Goal: Check status: Check status

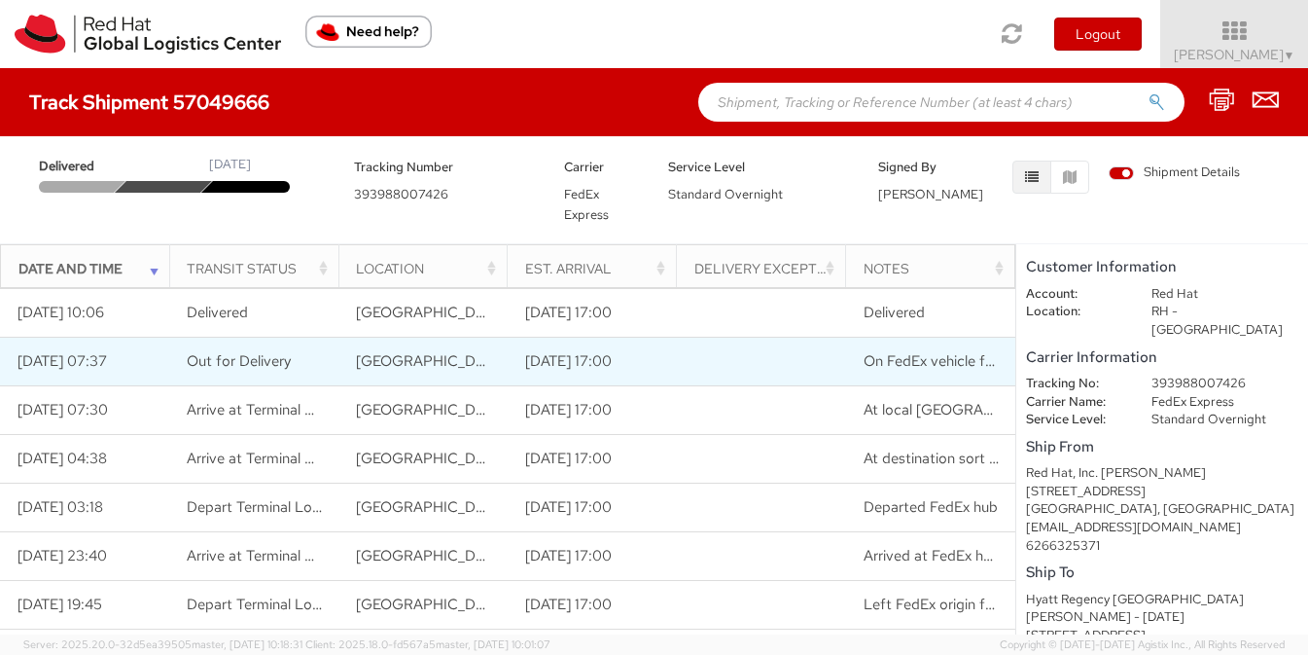
click at [100, 357] on td "10/08/2025 07:37" at bounding box center [84, 362] width 169 height 49
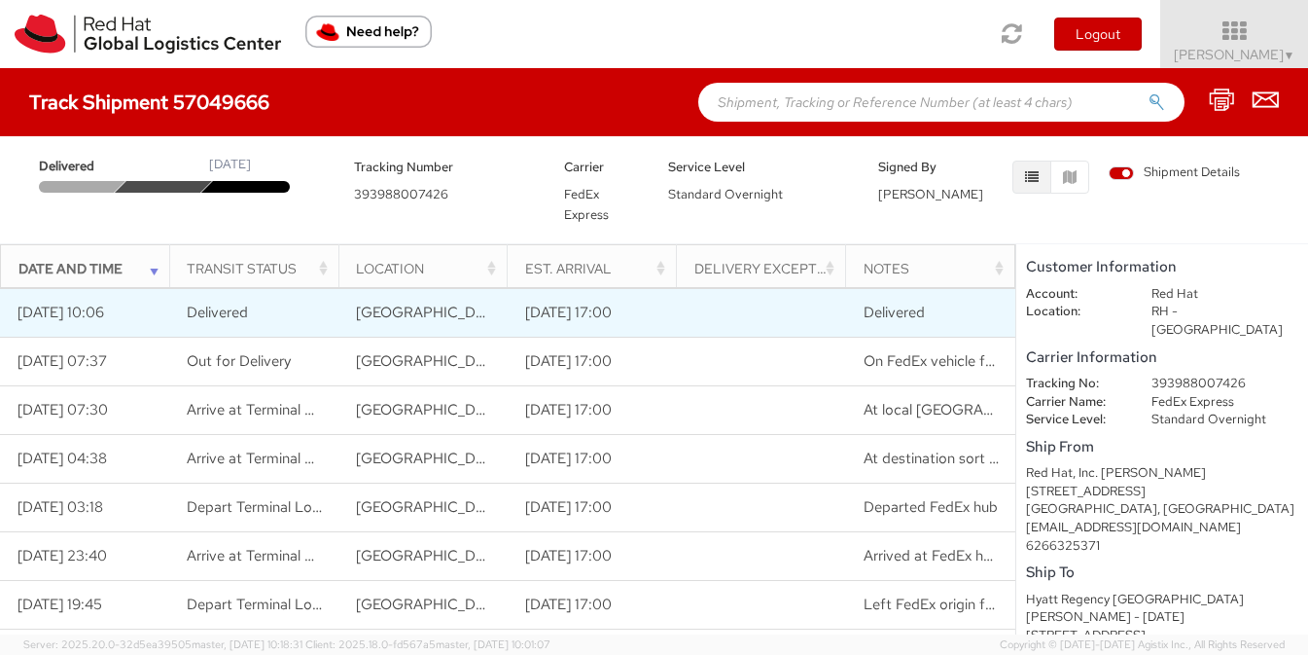
click at [98, 318] on td "10/08/2025 10:06" at bounding box center [84, 313] width 169 height 49
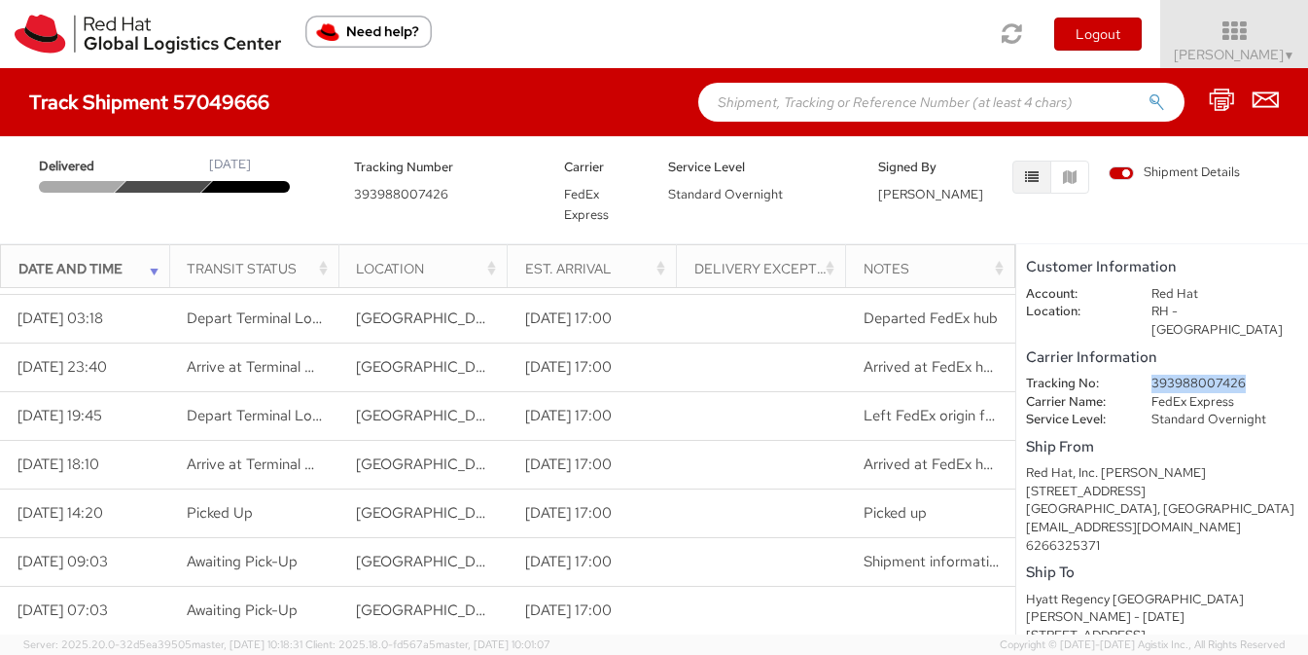
drag, startPoint x: 1251, startPoint y: 363, endPoint x: 1152, endPoint y: 365, distance: 99.2
click at [1152, 375] on dd "393988007426" at bounding box center [1225, 384] width 176 height 18
copy dd "393988007426"
click at [1280, 344] on div "Carrier Information Tracking No: 393988007426 Carrier Name: FedEx Express Servi…" at bounding box center [1162, 386] width 272 height 85
drag, startPoint x: 1207, startPoint y: 367, endPoint x: 1281, endPoint y: 366, distance: 73.9
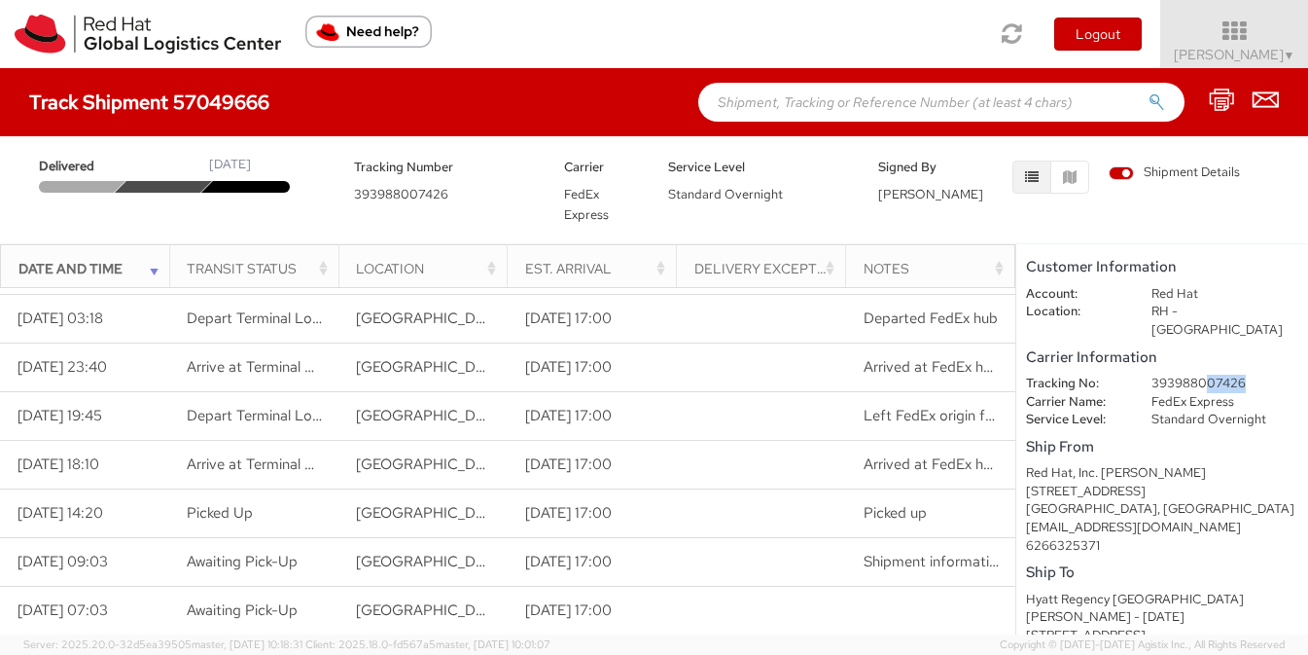
click at [1281, 375] on dd "393988007426" at bounding box center [1225, 384] width 176 height 18
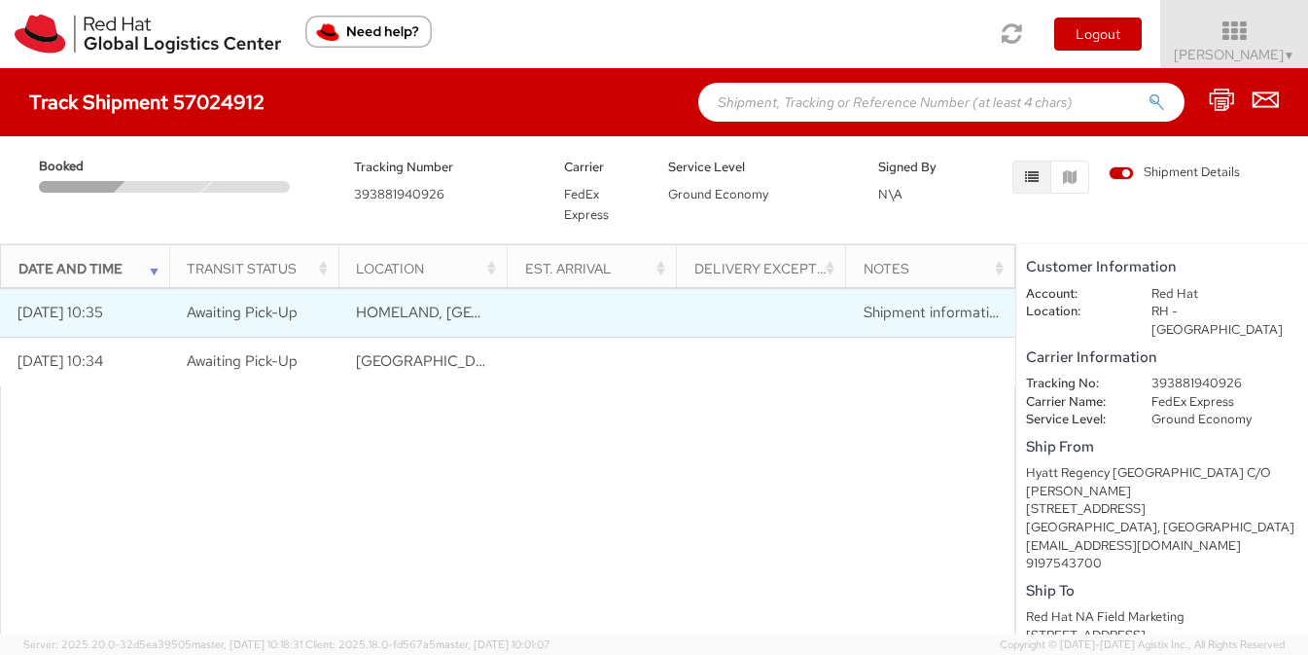
click at [112, 313] on td "10/03/2025 10:35" at bounding box center [84, 313] width 169 height 49
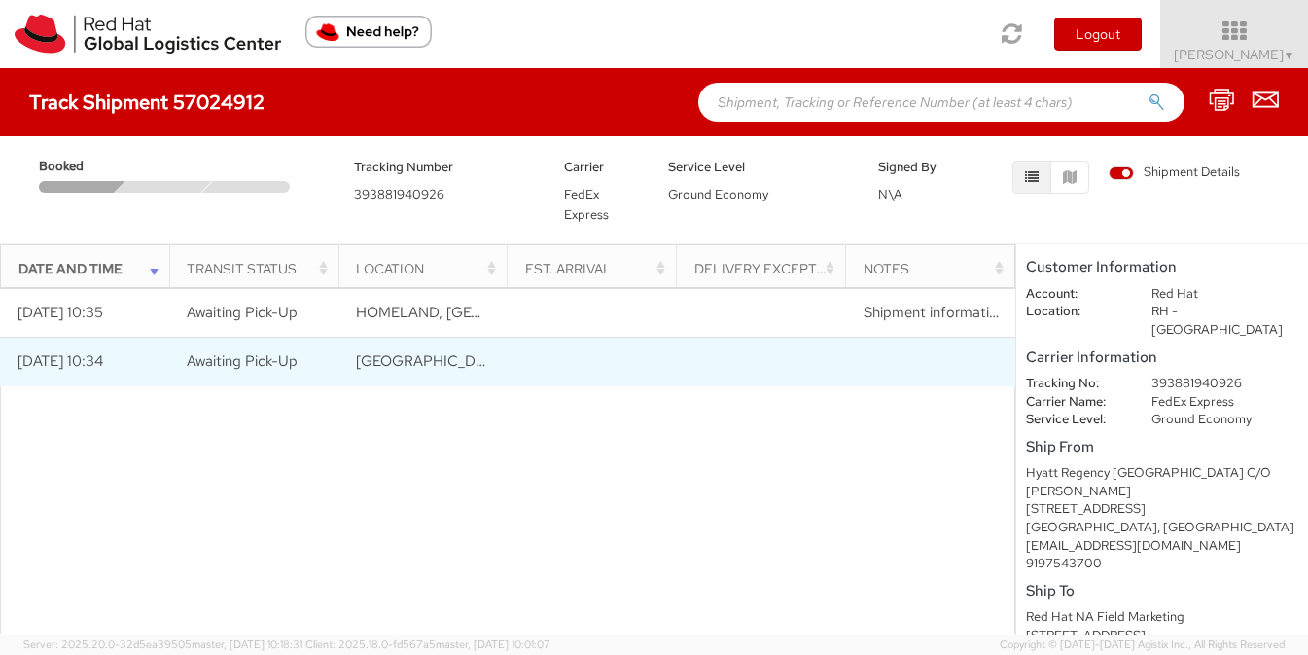
click at [411, 353] on span "Huntington Beach, CA, US" at bounding box center [587, 360] width 462 height 19
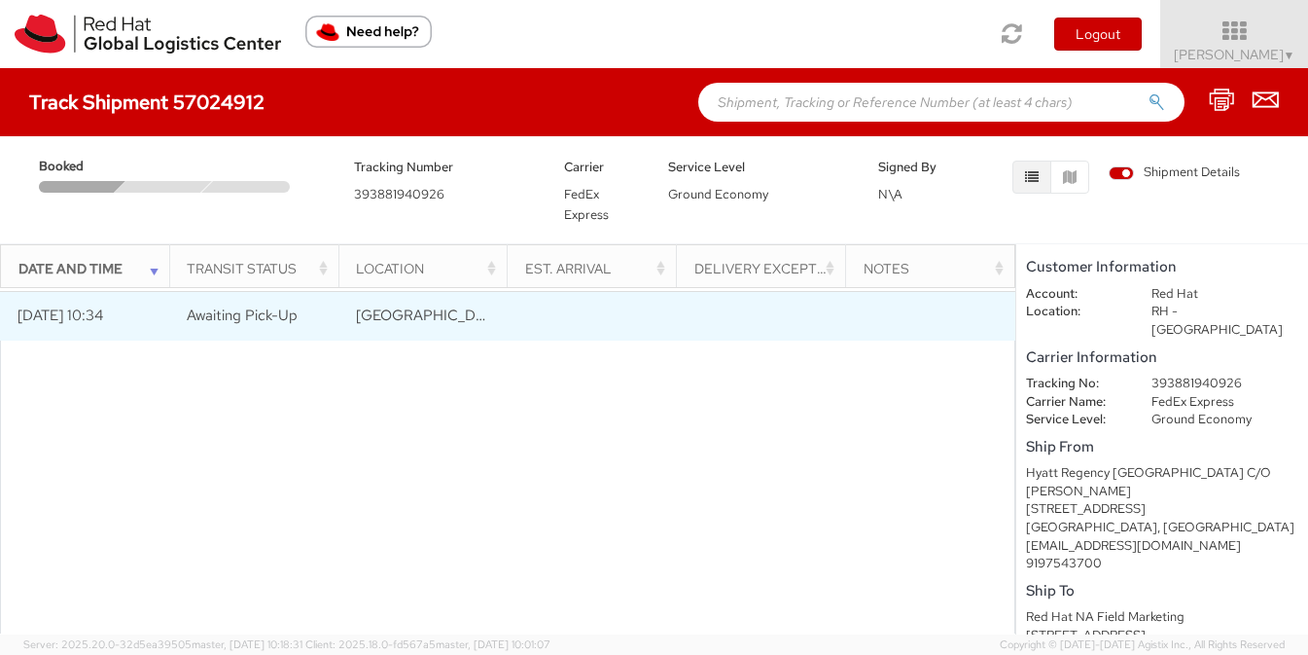
scroll to position [27, 0]
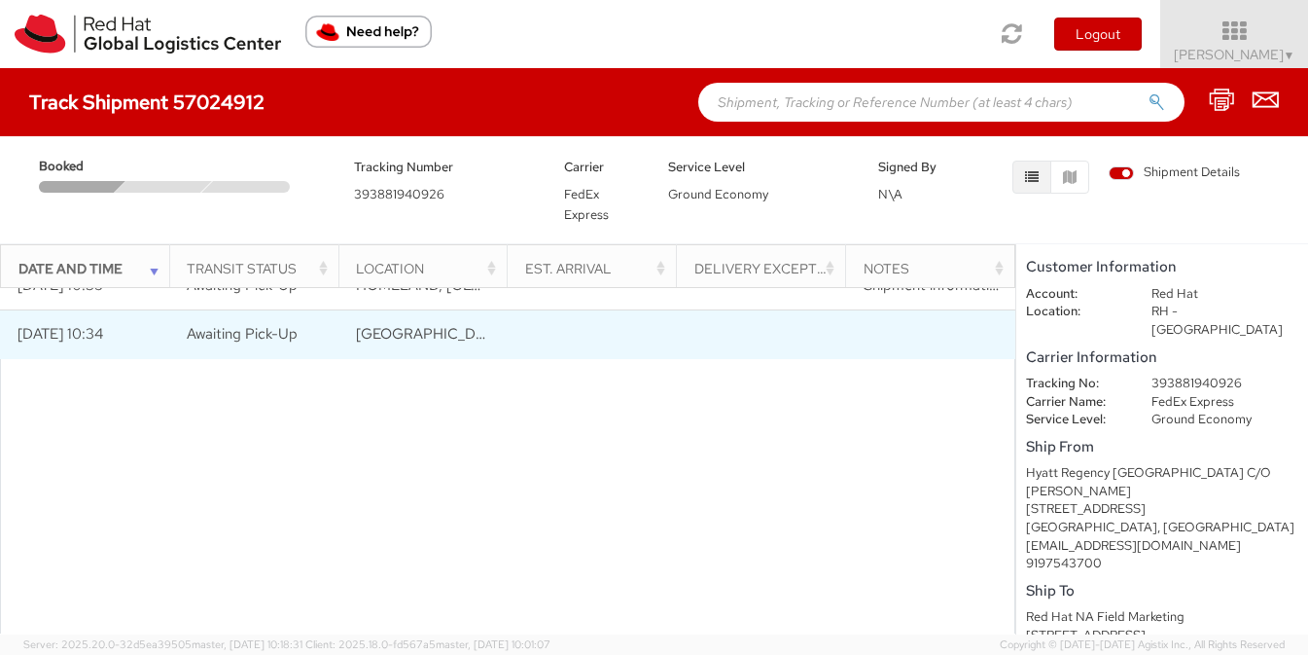
click at [424, 339] on span "Huntington Beach, CA, US" at bounding box center [587, 333] width 462 height 19
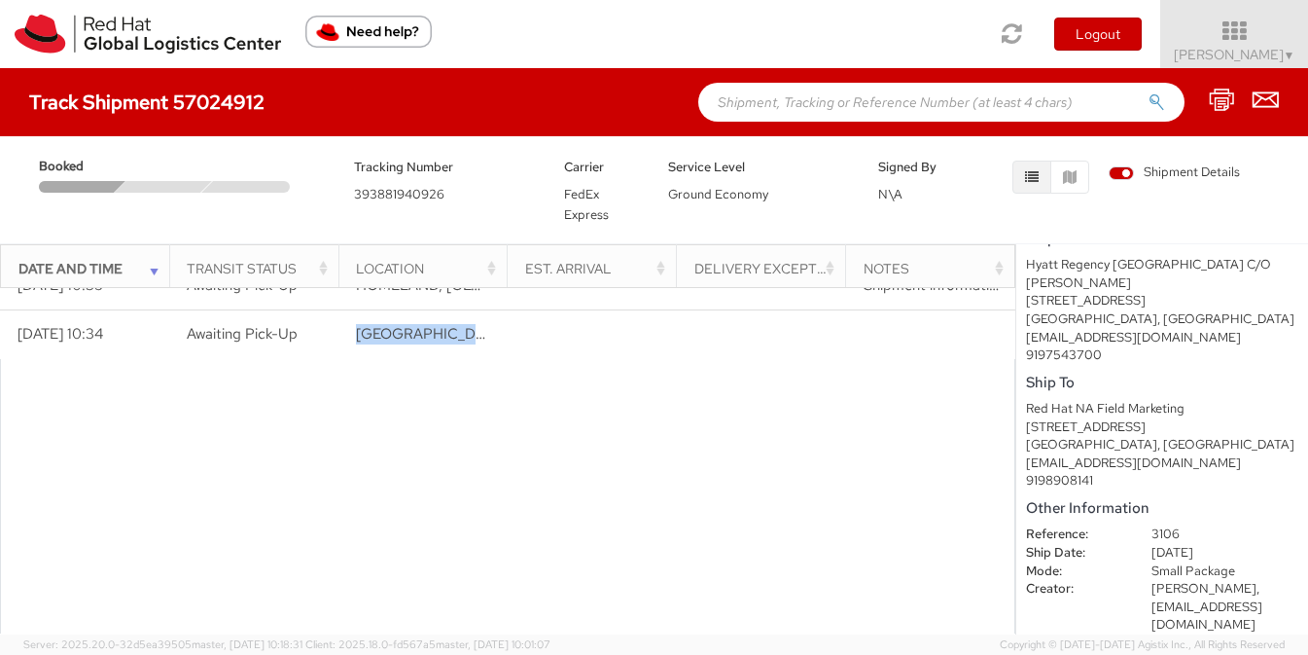
scroll to position [0, 0]
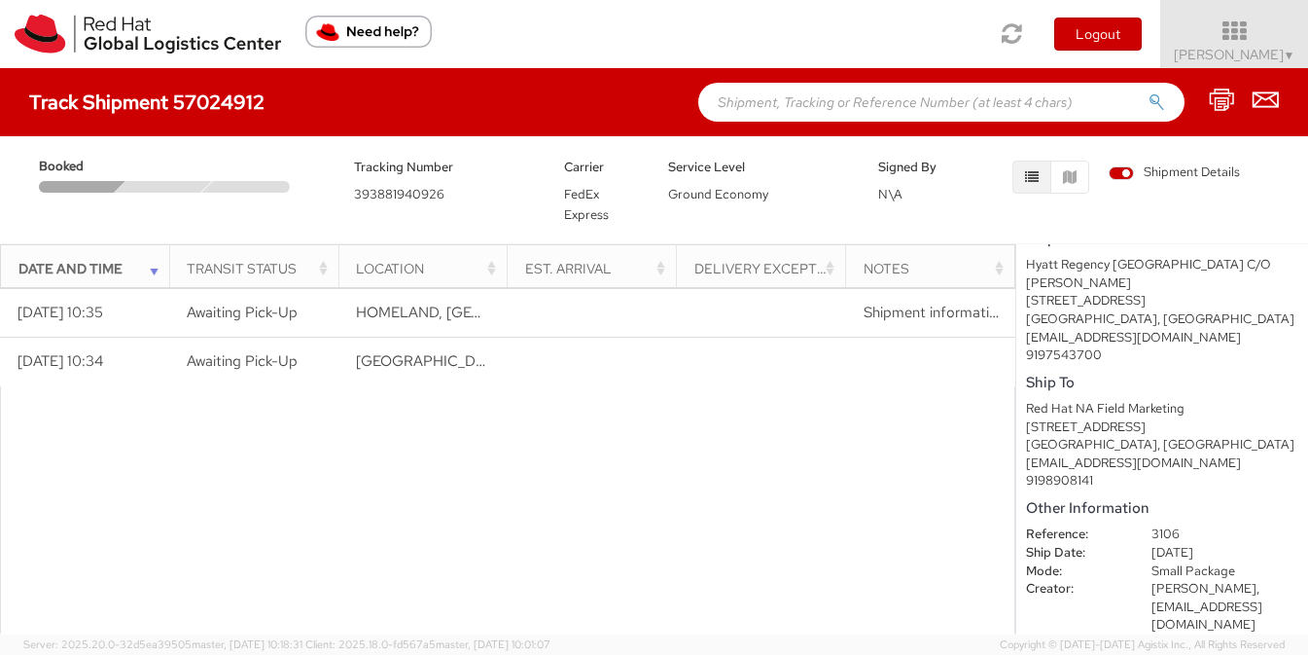
click at [554, 556] on div at bounding box center [508, 579] width 1016 height 387
drag, startPoint x: 457, startPoint y: 197, endPoint x: 332, endPoint y: 194, distance: 125.5
click at [332, 194] on div "Booked Tracking Number 393881940926 Carrier FedEx Express Service Level Ground …" at bounding box center [654, 185] width 1279 height 78
click at [482, 184] on div "Tracking Number 393881940926" at bounding box center [444, 180] width 210 height 49
drag, startPoint x: 471, startPoint y: 197, endPoint x: 364, endPoint y: 194, distance: 107.0
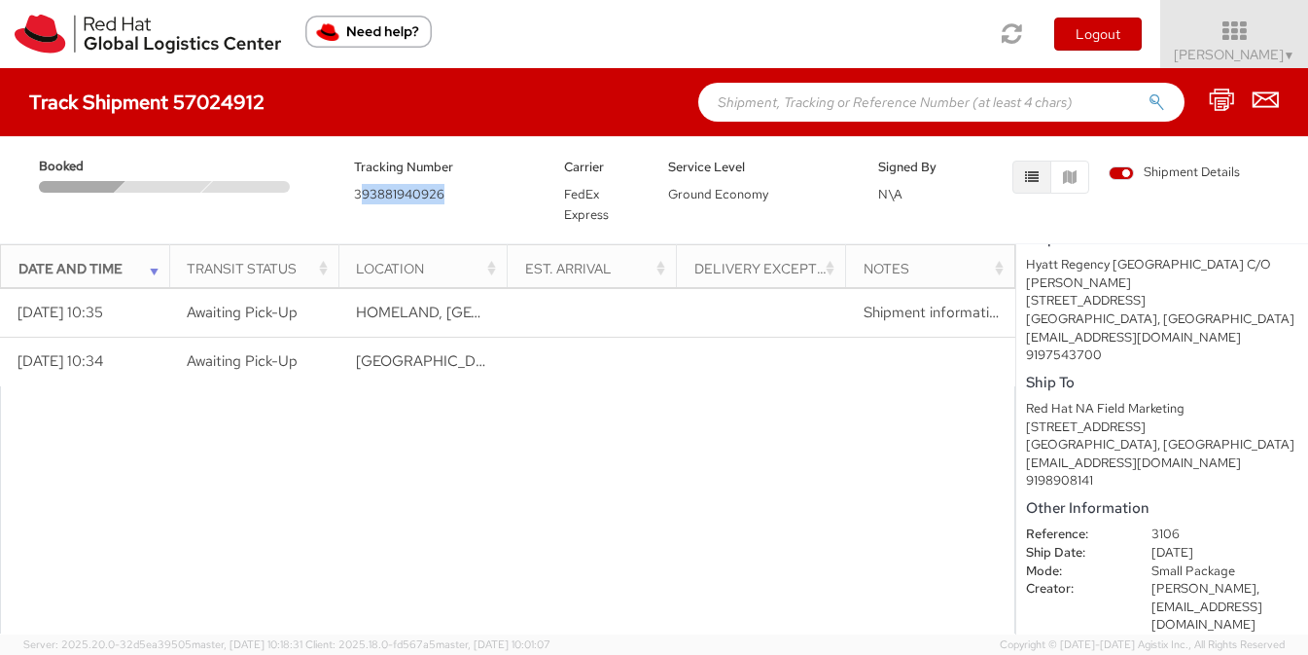
click at [364, 194] on div "Tracking Number 393881940926" at bounding box center [444, 180] width 210 height 49
drag, startPoint x: 351, startPoint y: 195, endPoint x: 456, endPoint y: 196, distance: 105.1
click at [456, 196] on div "Tracking Number 393881940926" at bounding box center [444, 180] width 210 height 49
copy span "393881940926"
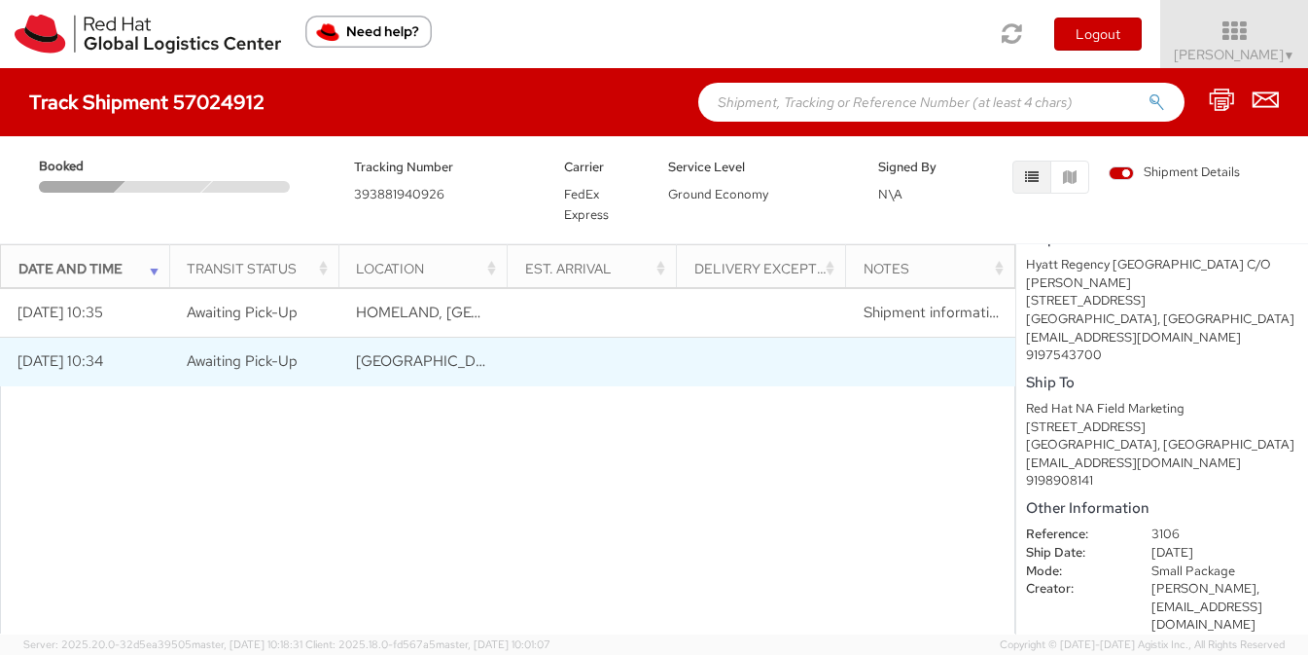
click at [430, 351] on span "Huntington Beach, CA, US" at bounding box center [587, 360] width 462 height 19
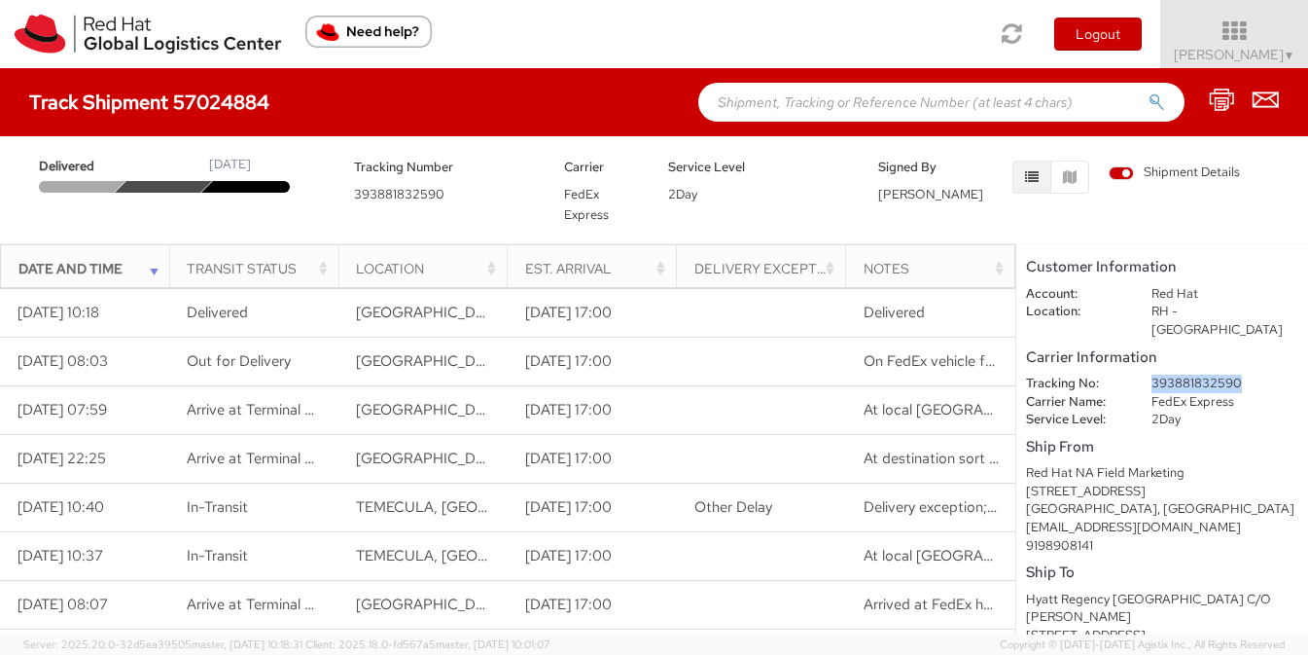
drag, startPoint x: 1250, startPoint y: 362, endPoint x: 1138, endPoint y: 368, distance: 112.0
click at [1138, 375] on dd "393881832590" at bounding box center [1225, 384] width 176 height 18
copy dd "393881832590"
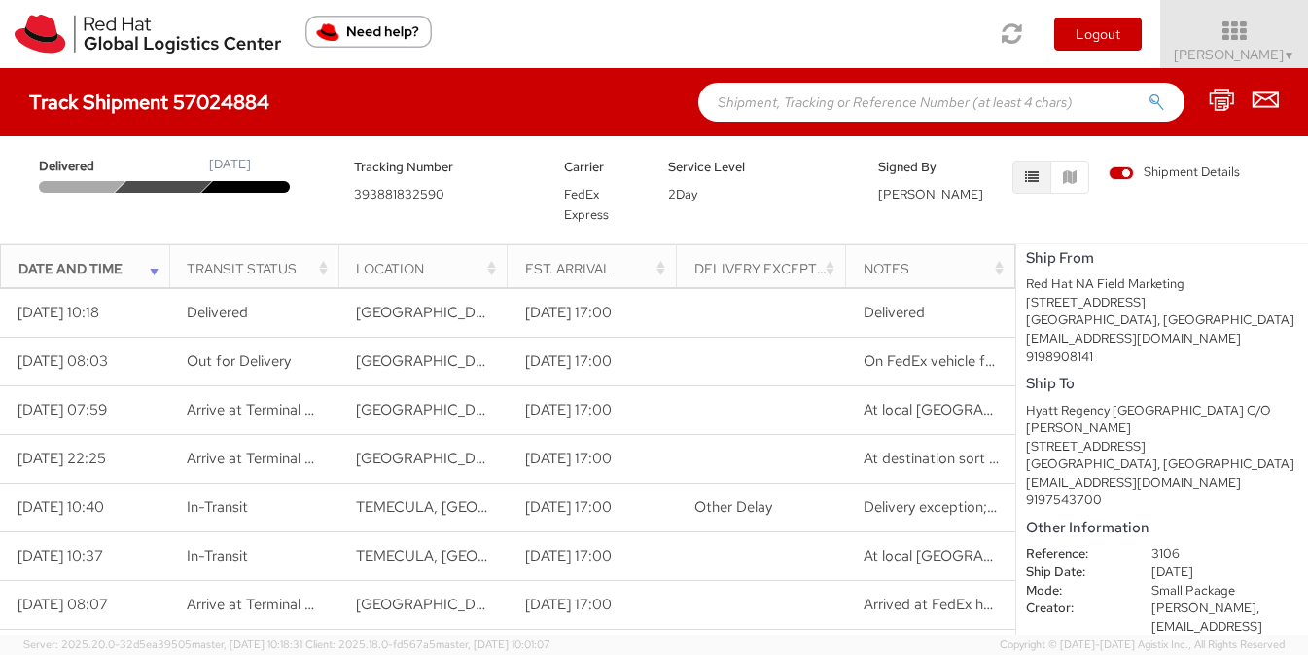
scroll to position [190, 0]
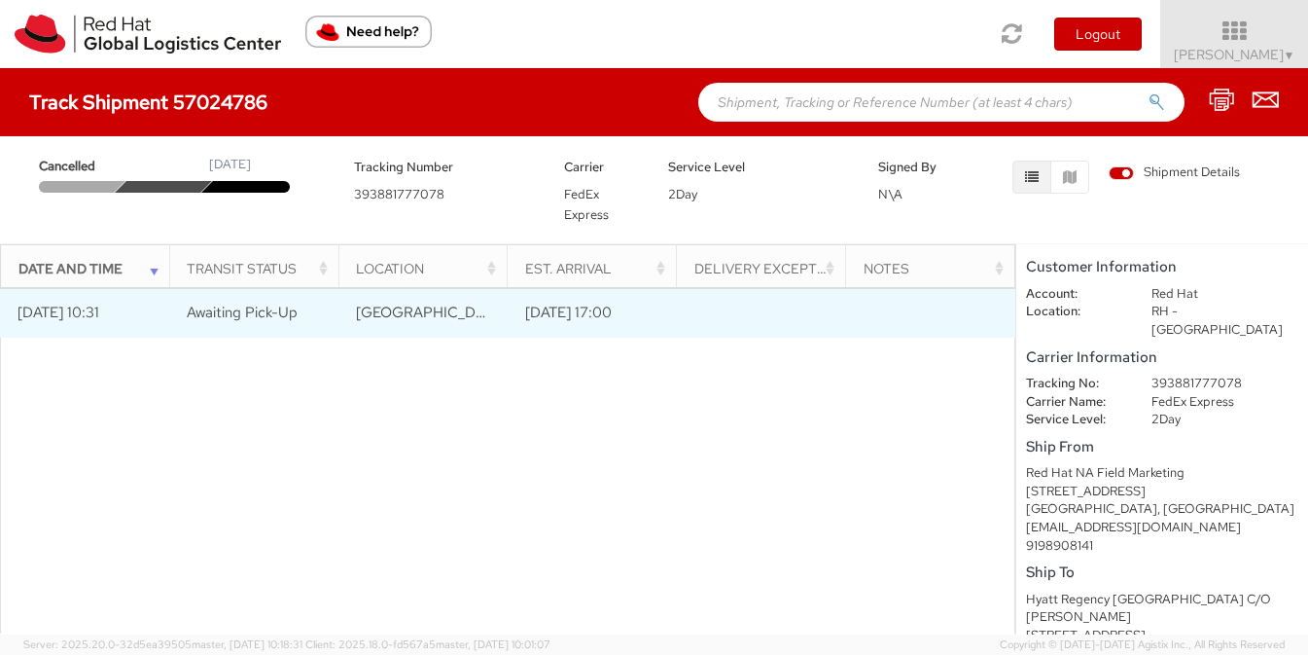
click at [601, 317] on td "[DATE] 17:00" at bounding box center [592, 313] width 169 height 49
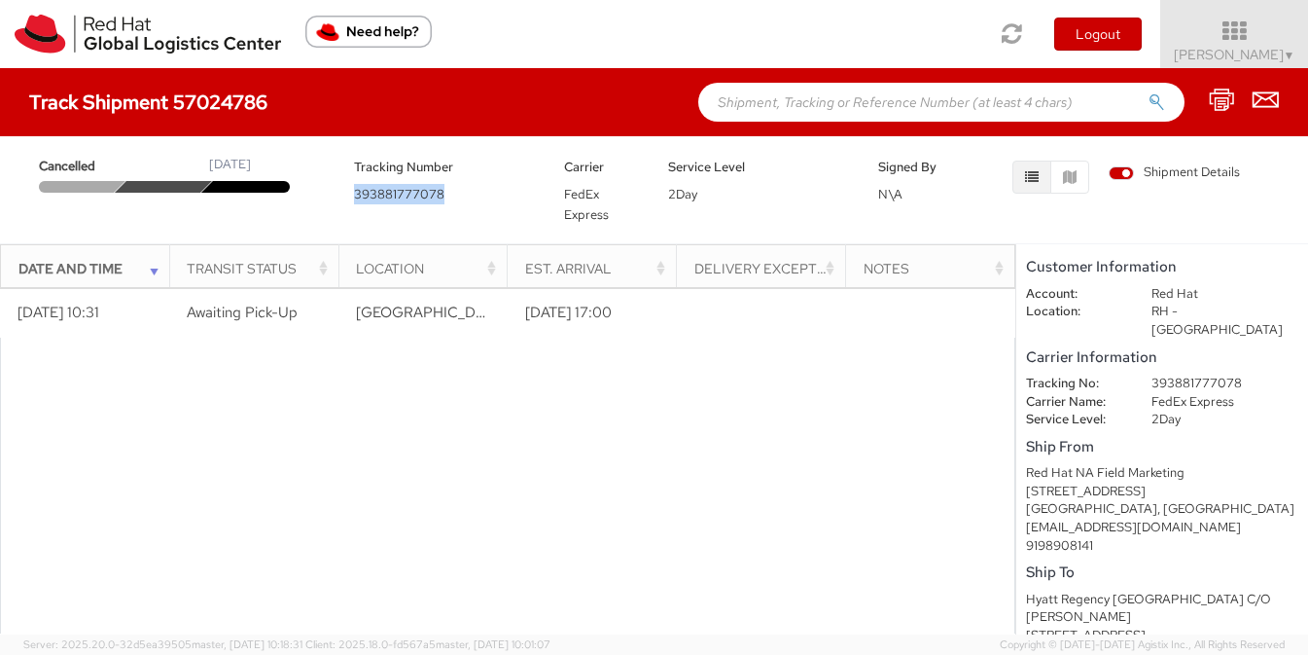
drag, startPoint x: 455, startPoint y: 196, endPoint x: 347, endPoint y: 191, distance: 108.1
click at [347, 191] on div "Tracking Number 393881777078" at bounding box center [444, 180] width 210 height 49
copy span "393881777078"
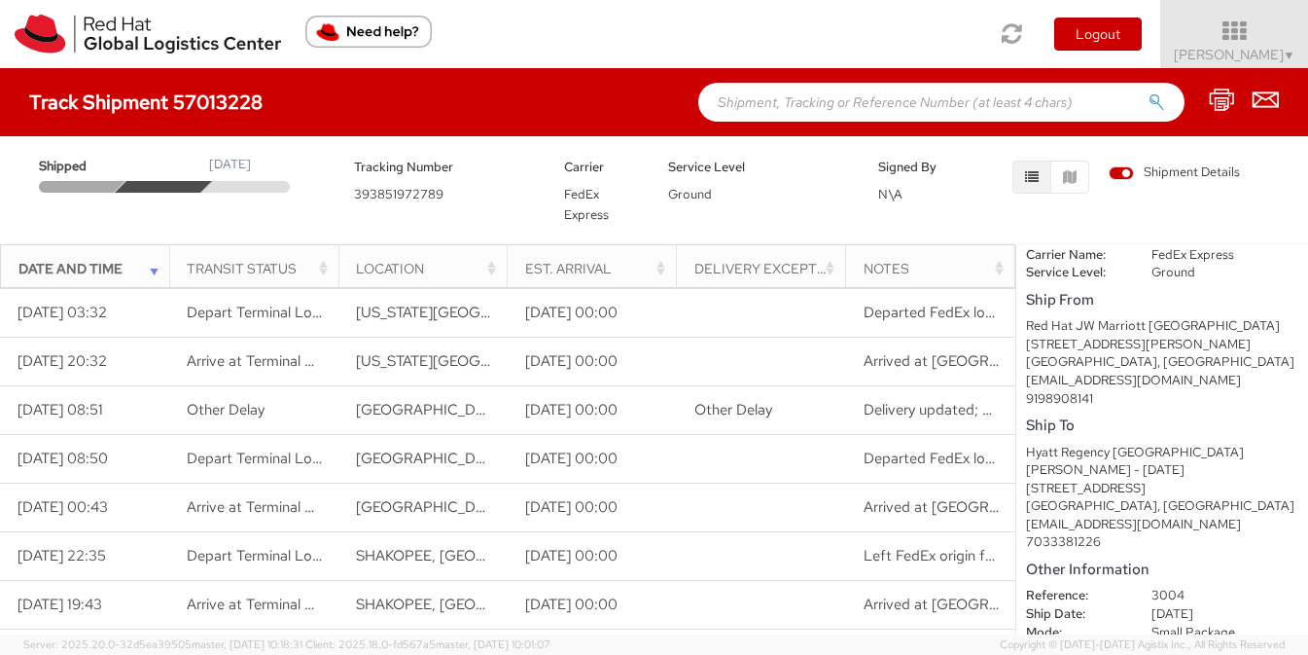
scroll to position [208, 0]
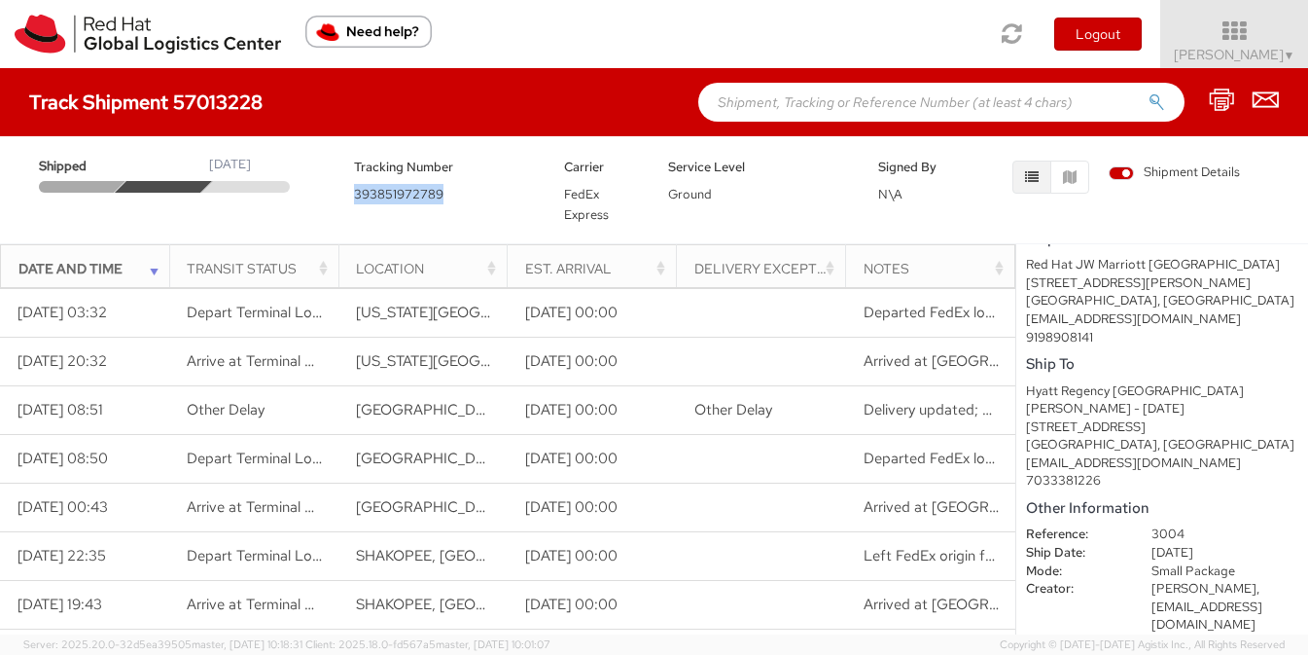
drag, startPoint x: 459, startPoint y: 189, endPoint x: 351, endPoint y: 187, distance: 108.0
click at [351, 187] on div "Tracking Number 393851972789" at bounding box center [444, 180] width 210 height 49
copy span "393851972789"
